Goal: Navigation & Orientation: Locate item on page

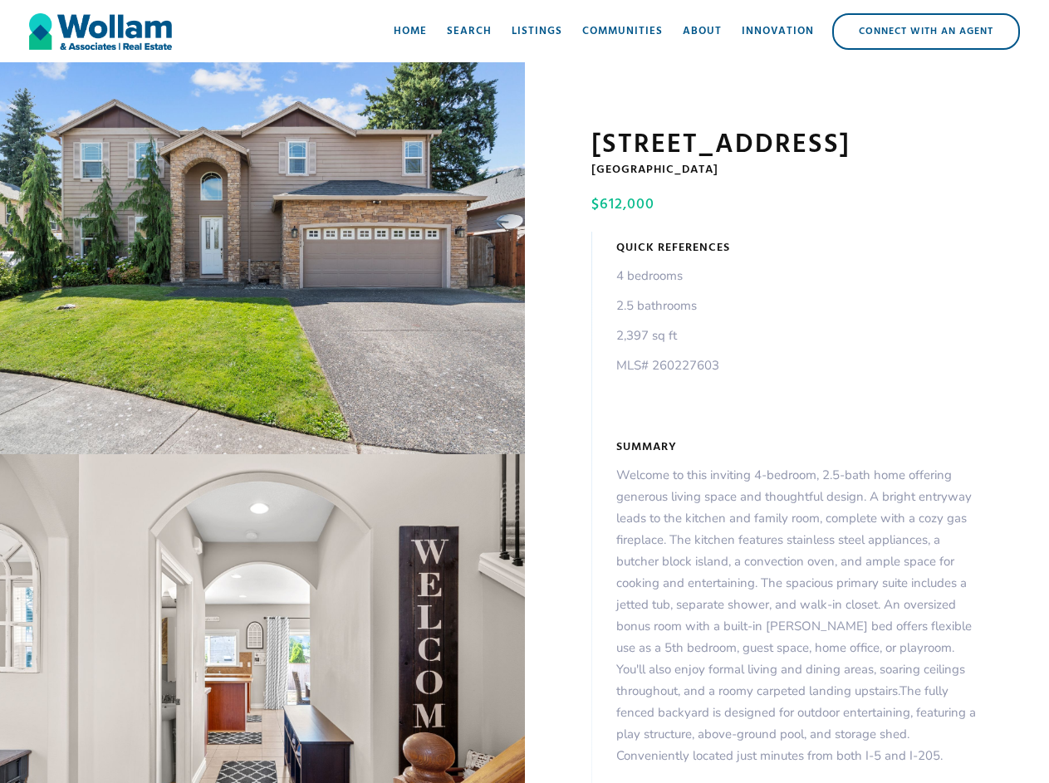
click at [262, 262] on div "open lightbox" at bounding box center [262, 258] width 525 height 392
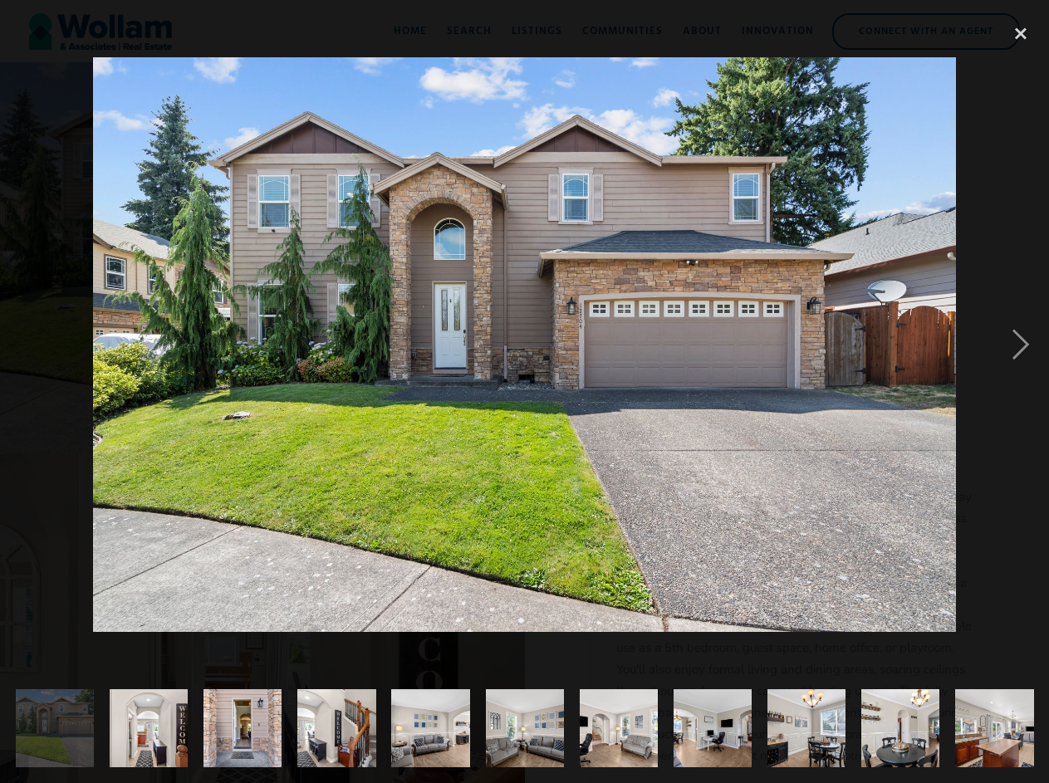
click at [262, 622] on img at bounding box center [524, 345] width 863 height 576
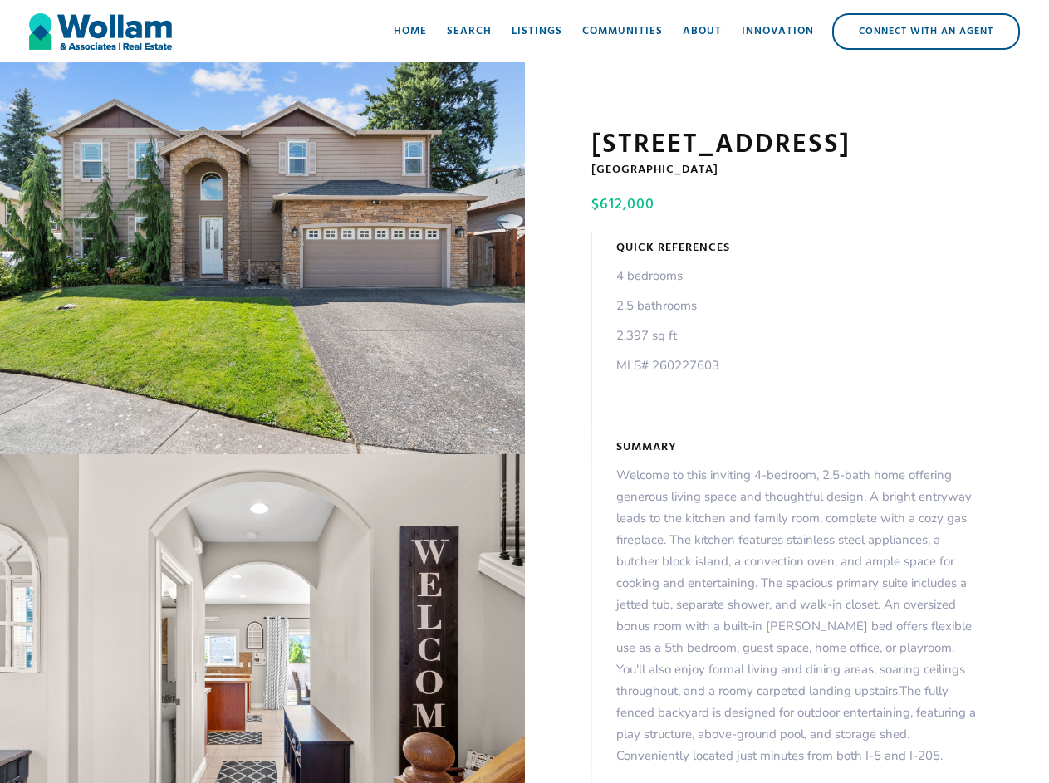
click at [262, 262] on div "open lightbox" at bounding box center [262, 258] width 525 height 392
